Goal: Information Seeking & Learning: Learn about a topic

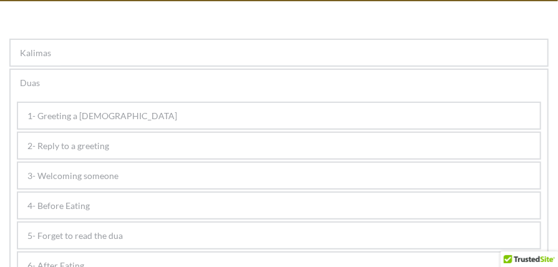
scroll to position [122, 0]
click at [77, 213] on div "4- Before Eating" at bounding box center [278, 205] width 521 height 26
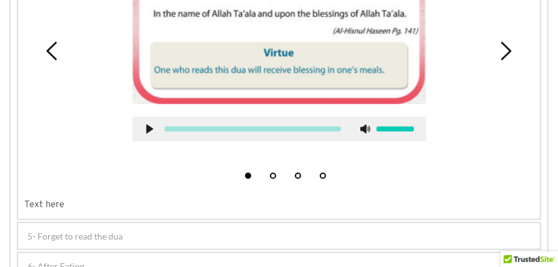
scroll to position [422, 0]
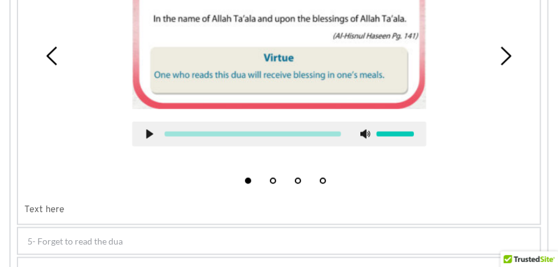
click at [142, 238] on div "5- Forget to read the dua" at bounding box center [278, 241] width 521 height 26
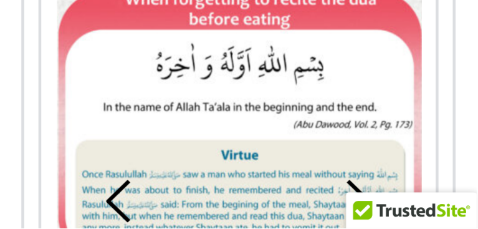
scroll to position [339, 0]
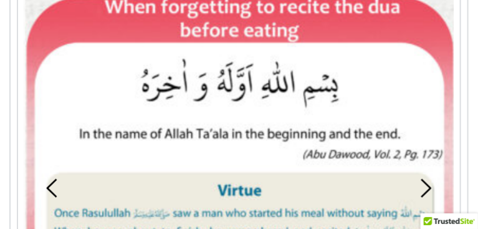
click at [422, 179] on icon at bounding box center [425, 188] width 19 height 19
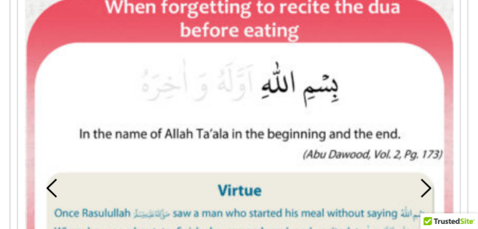
click at [45, 179] on icon at bounding box center [52, 188] width 19 height 19
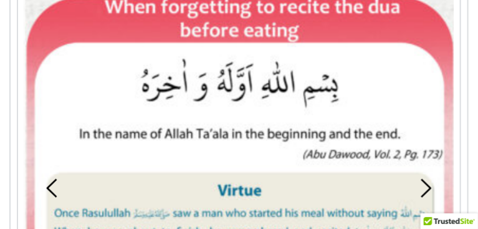
click at [45, 179] on icon at bounding box center [52, 188] width 19 height 19
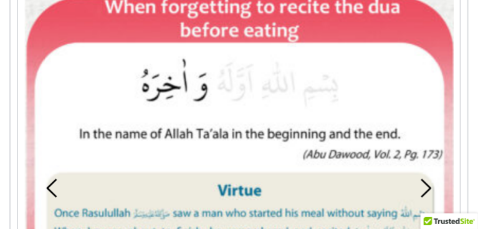
click at [45, 179] on icon at bounding box center [52, 188] width 19 height 19
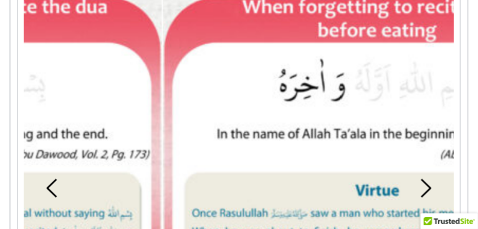
click at [45, 179] on icon at bounding box center [52, 188] width 19 height 19
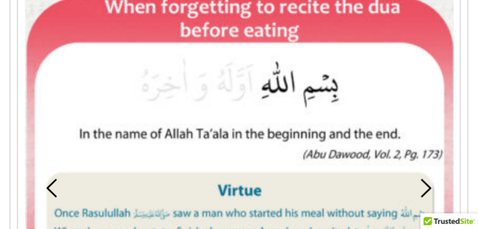
click at [45, 179] on icon at bounding box center [52, 188] width 19 height 19
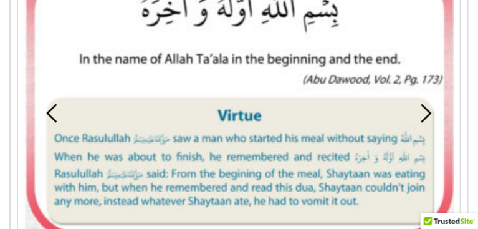
scroll to position [412, 0]
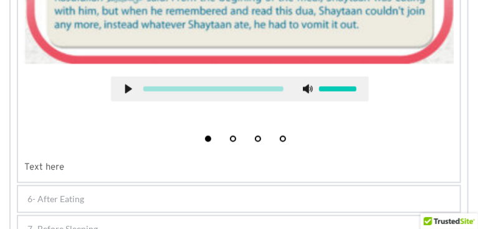
scroll to position [589, 0]
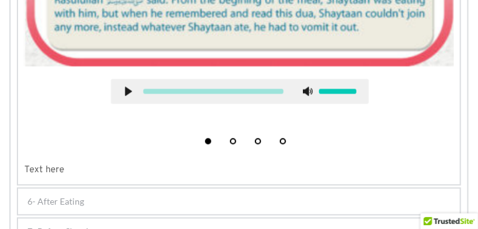
click at [109, 188] on div "6- After Eating" at bounding box center [239, 201] width 442 height 26
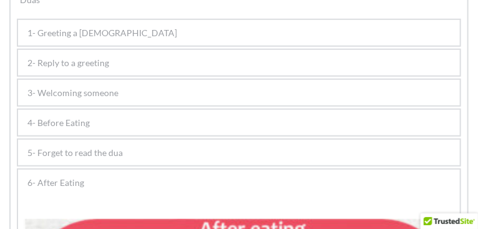
scroll to position [146, 0]
